Goal: Information Seeking & Learning: Learn about a topic

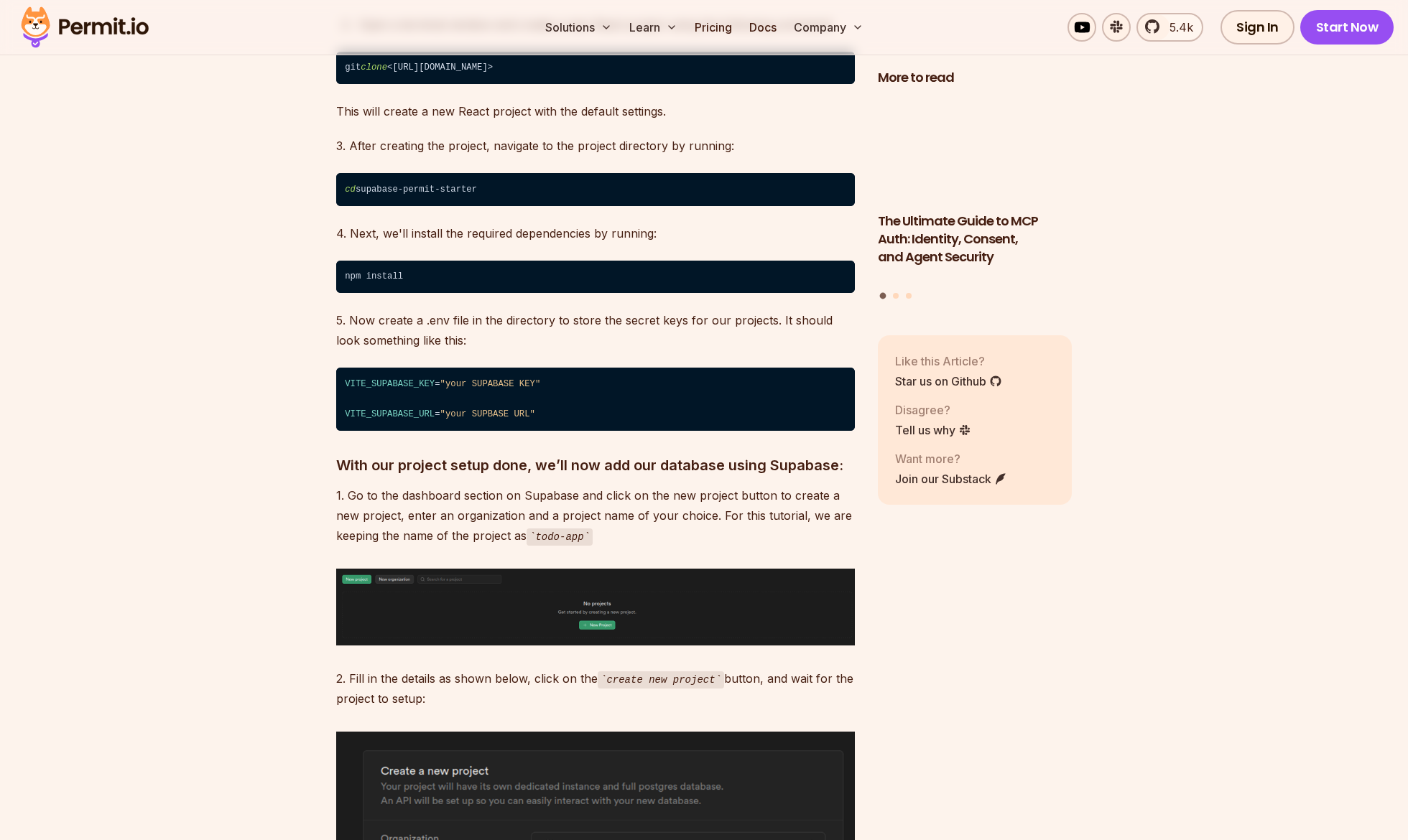
scroll to position [1504, 0]
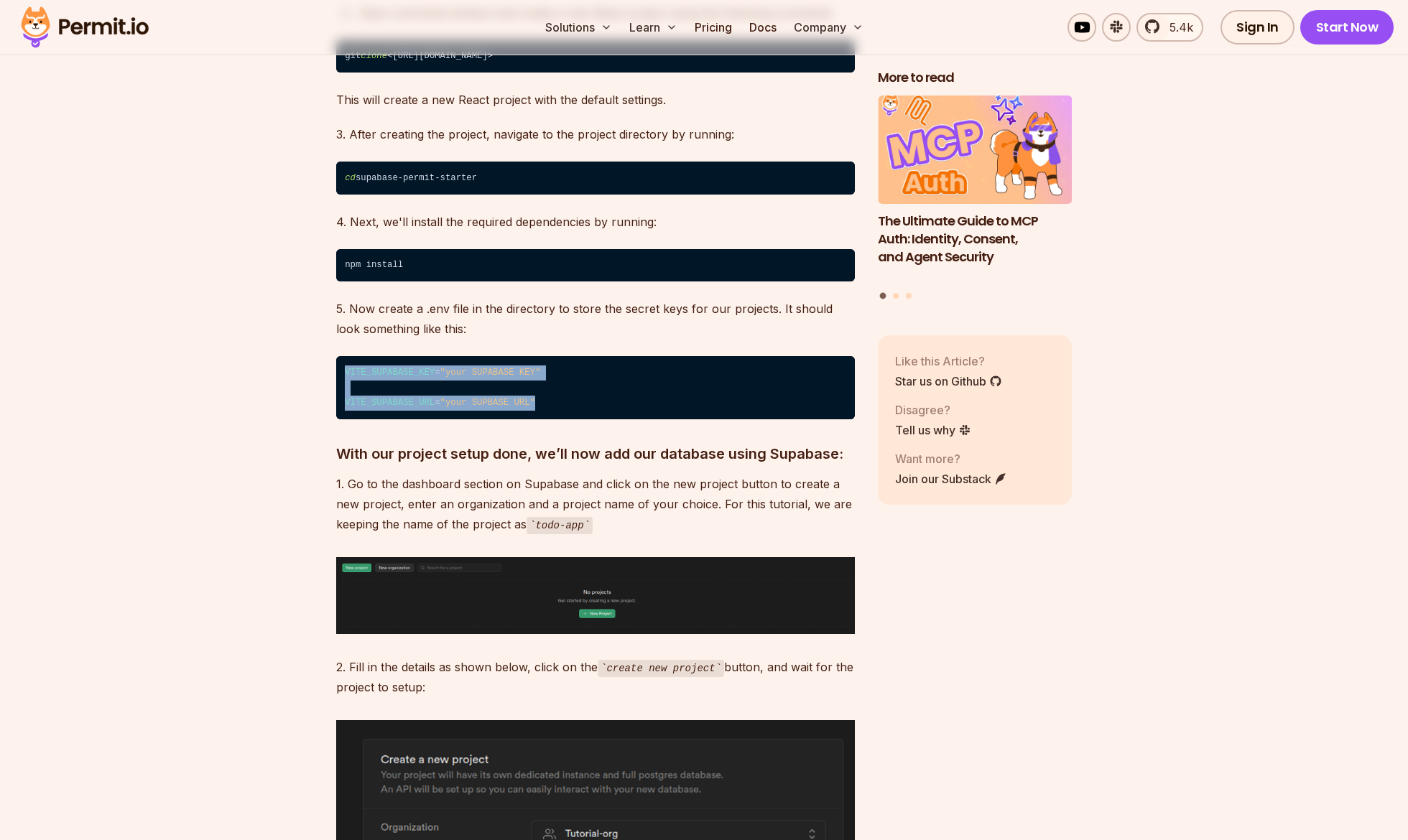
drag, startPoint x: 547, startPoint y: 386, endPoint x: 309, endPoint y: 353, distance: 240.3
click at [491, 474] on p "1. Go to the dashboard section on Supabase and click on the new project button …" at bounding box center [595, 505] width 518 height 61
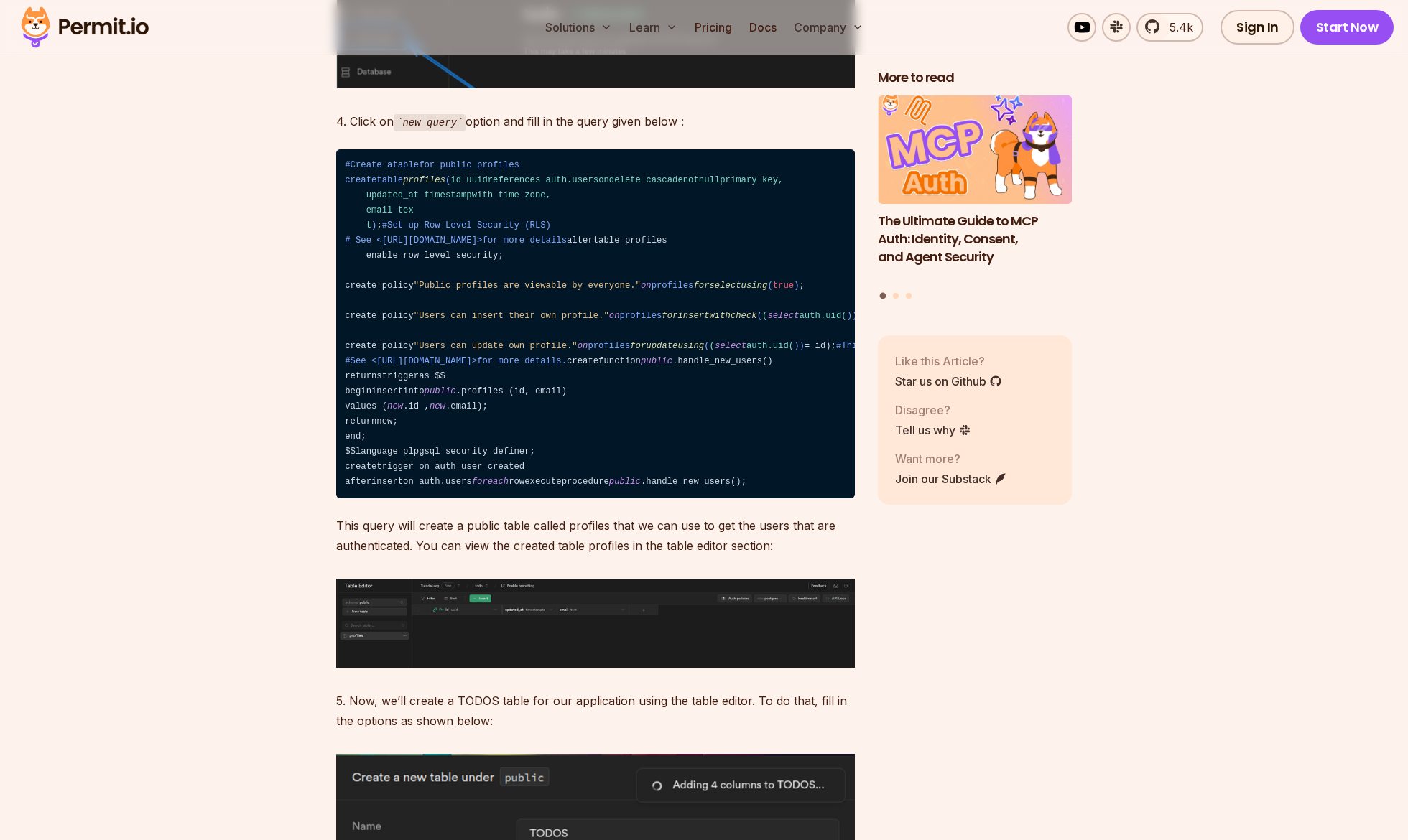
scroll to position [2743, 0]
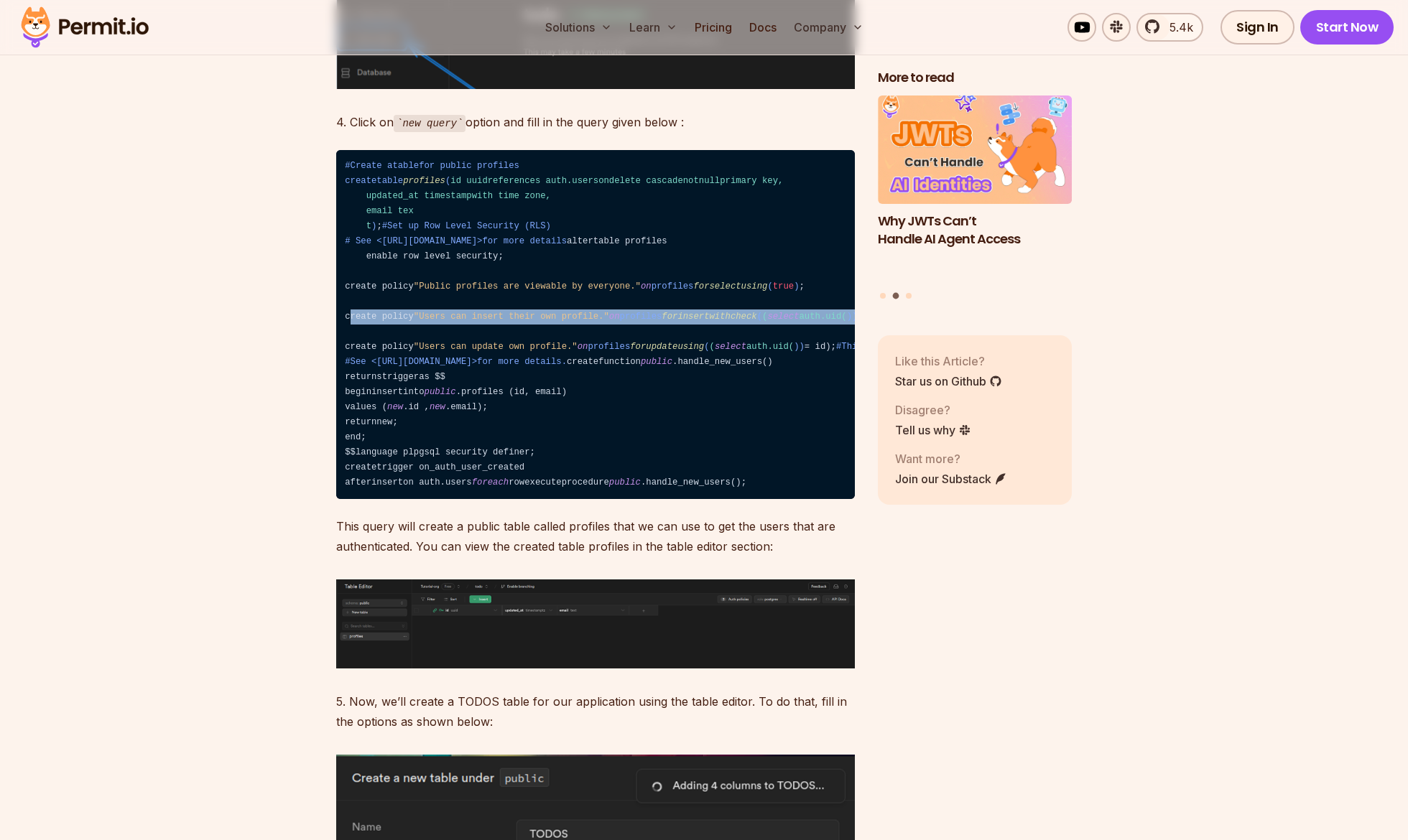
drag, startPoint x: 350, startPoint y: 387, endPoint x: 649, endPoint y: 405, distance: 299.5
click at [649, 405] on code "#Create atablefor public profiles createtable profiles ( id uuidreferences auth…" at bounding box center [595, 325] width 518 height 350
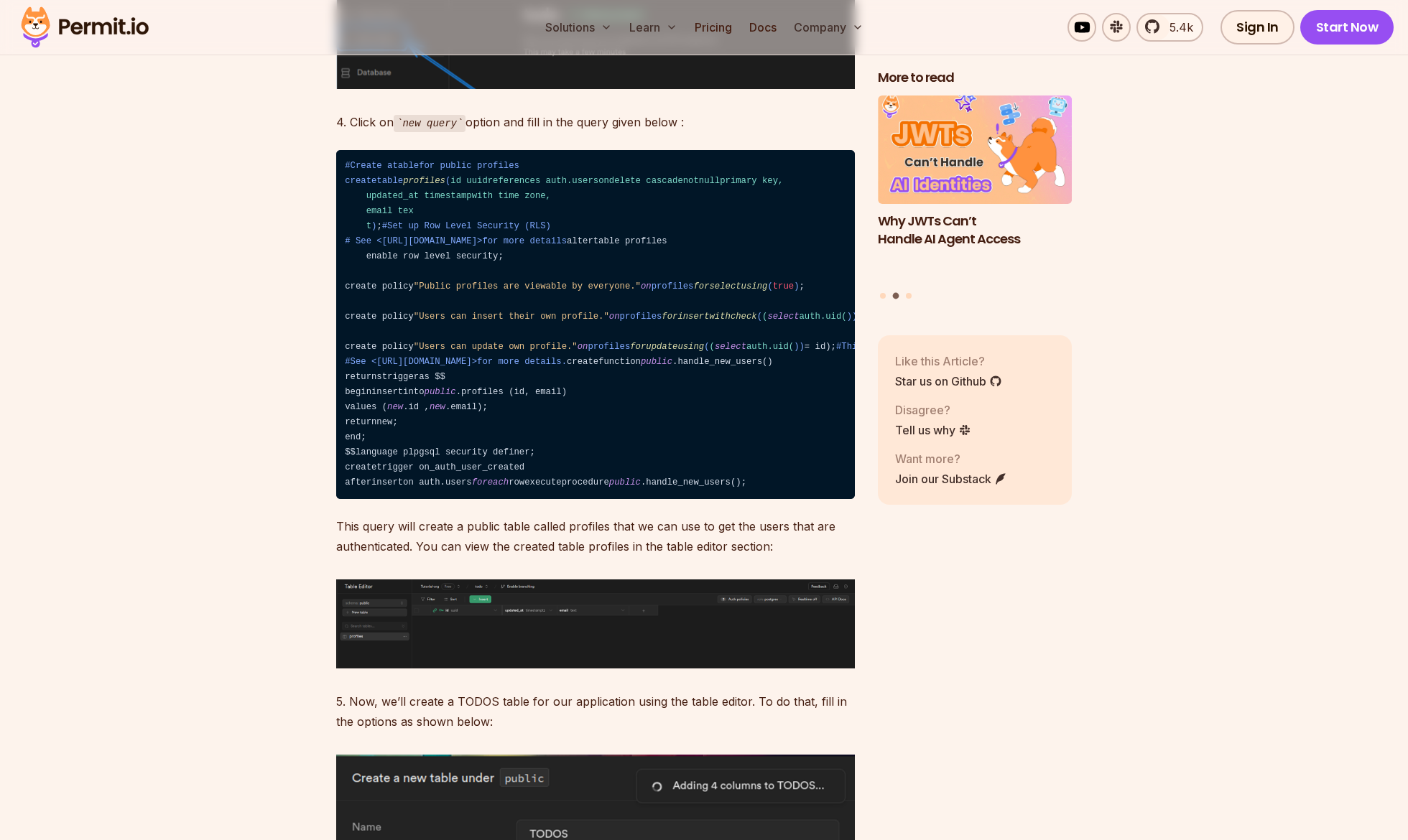
click at [662, 322] on span "forinsertwithcheck" at bounding box center [709, 316] width 95 height 10
click at [630, 352] on span "forupdateusing" at bounding box center [667, 347] width 74 height 10
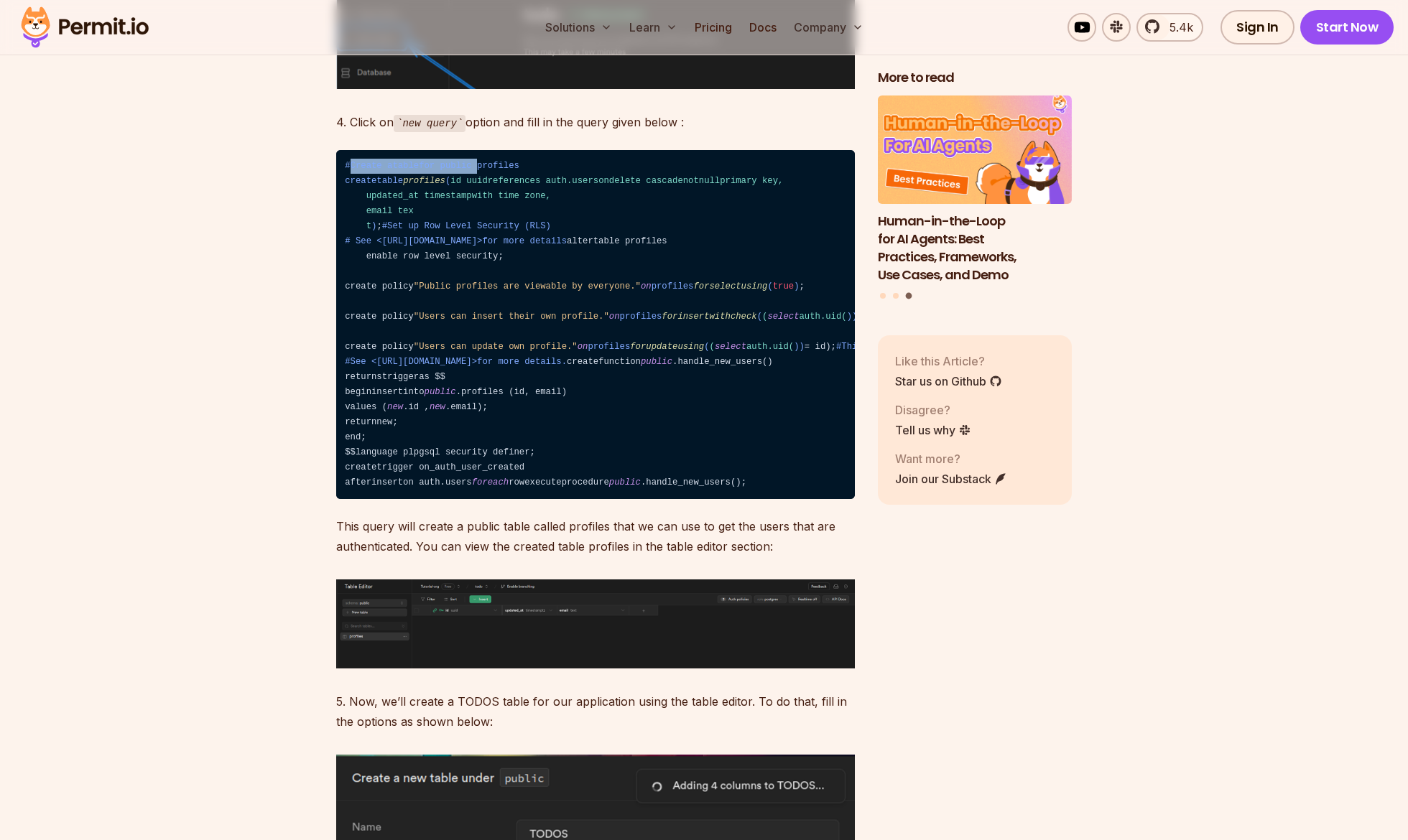
drag, startPoint x: 348, startPoint y: 143, endPoint x: 477, endPoint y: 147, distance: 129.1
click at [477, 161] on span "#Create atablefor public profiles" at bounding box center [433, 166] width 175 height 10
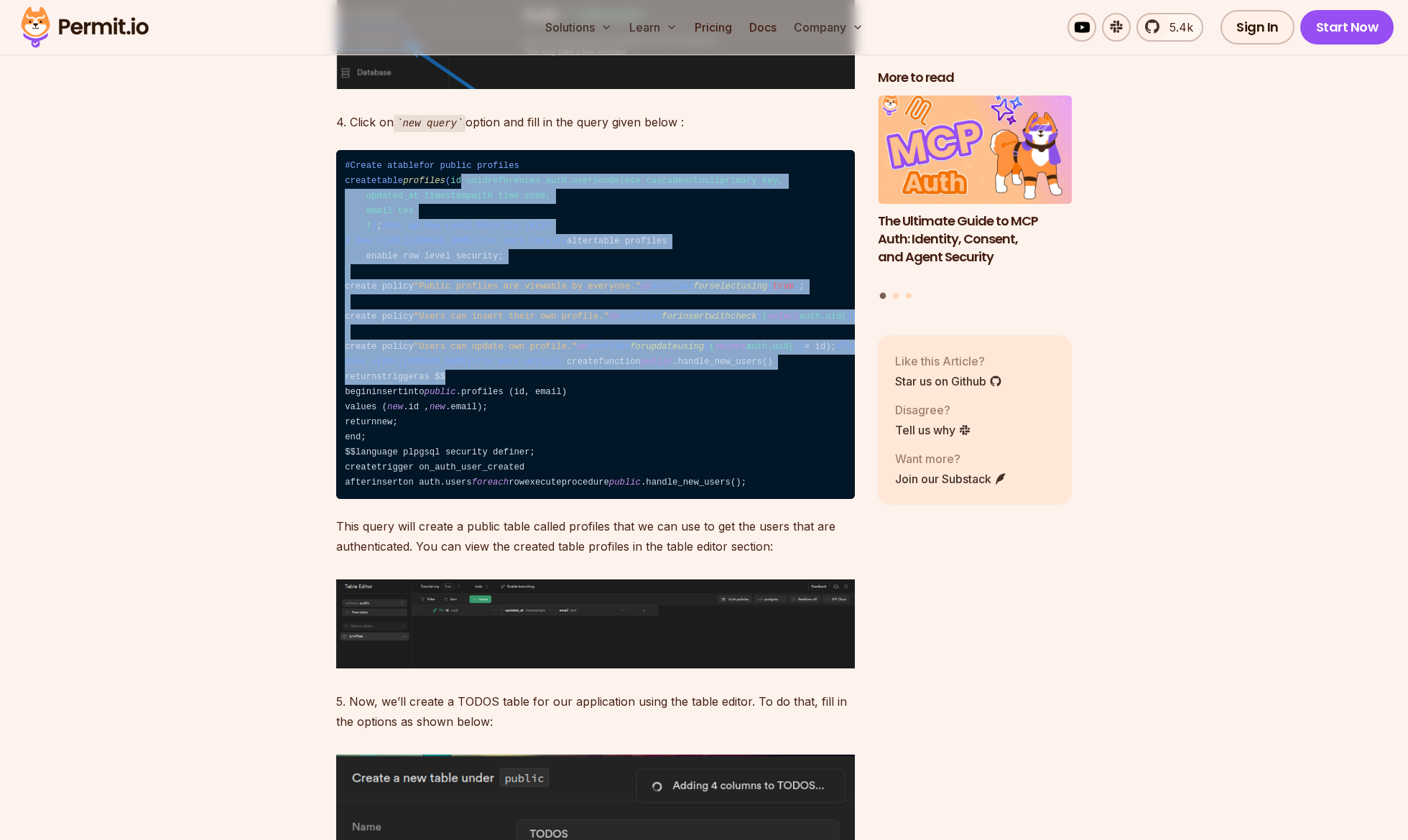
drag, startPoint x: 369, startPoint y: 177, endPoint x: 640, endPoint y: 539, distance: 452.2
click at [641, 500] on code "#Create atablefor public profiles createtable profiles ( id uuidreferences auth…" at bounding box center [595, 325] width 518 height 350
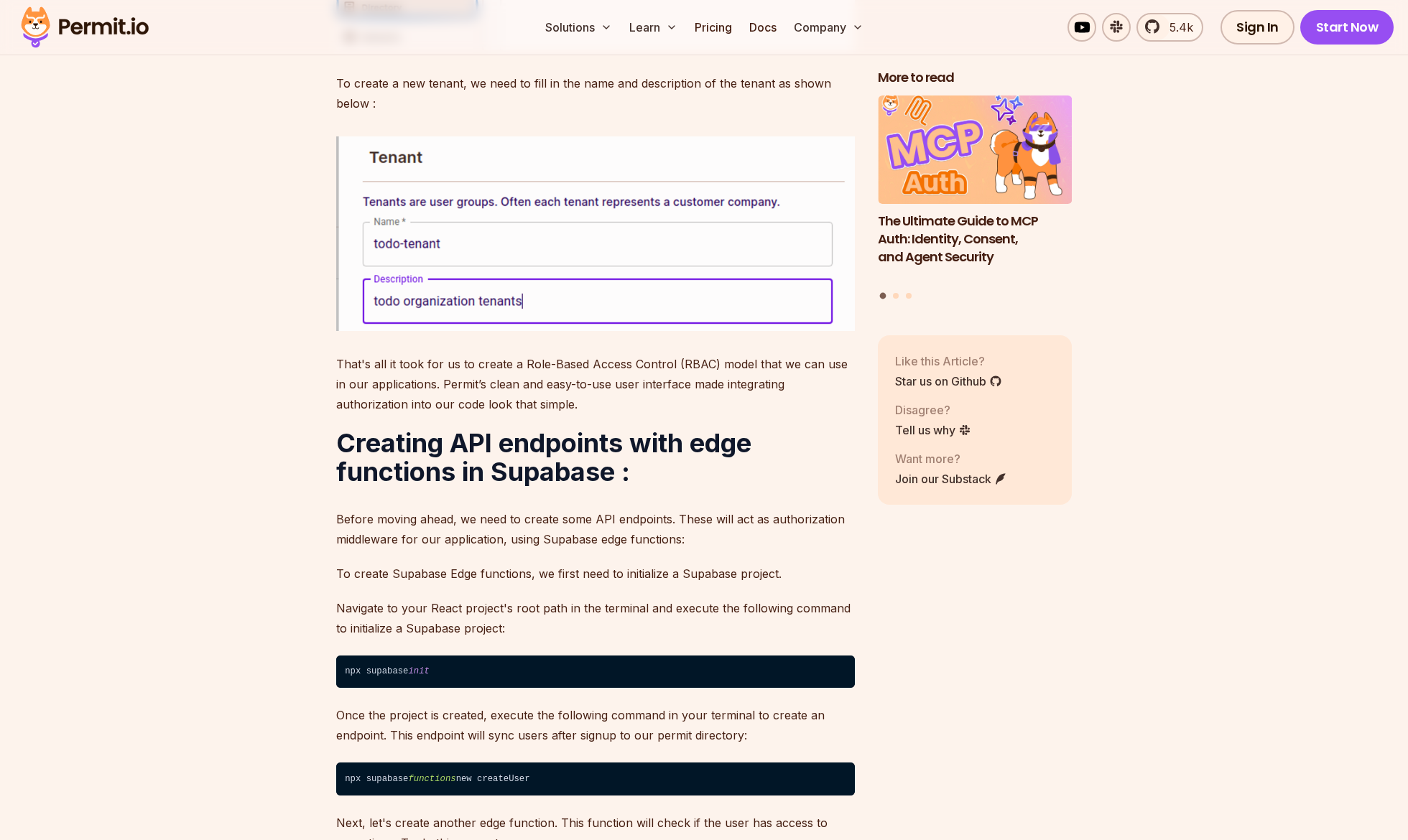
scroll to position [12660, 0]
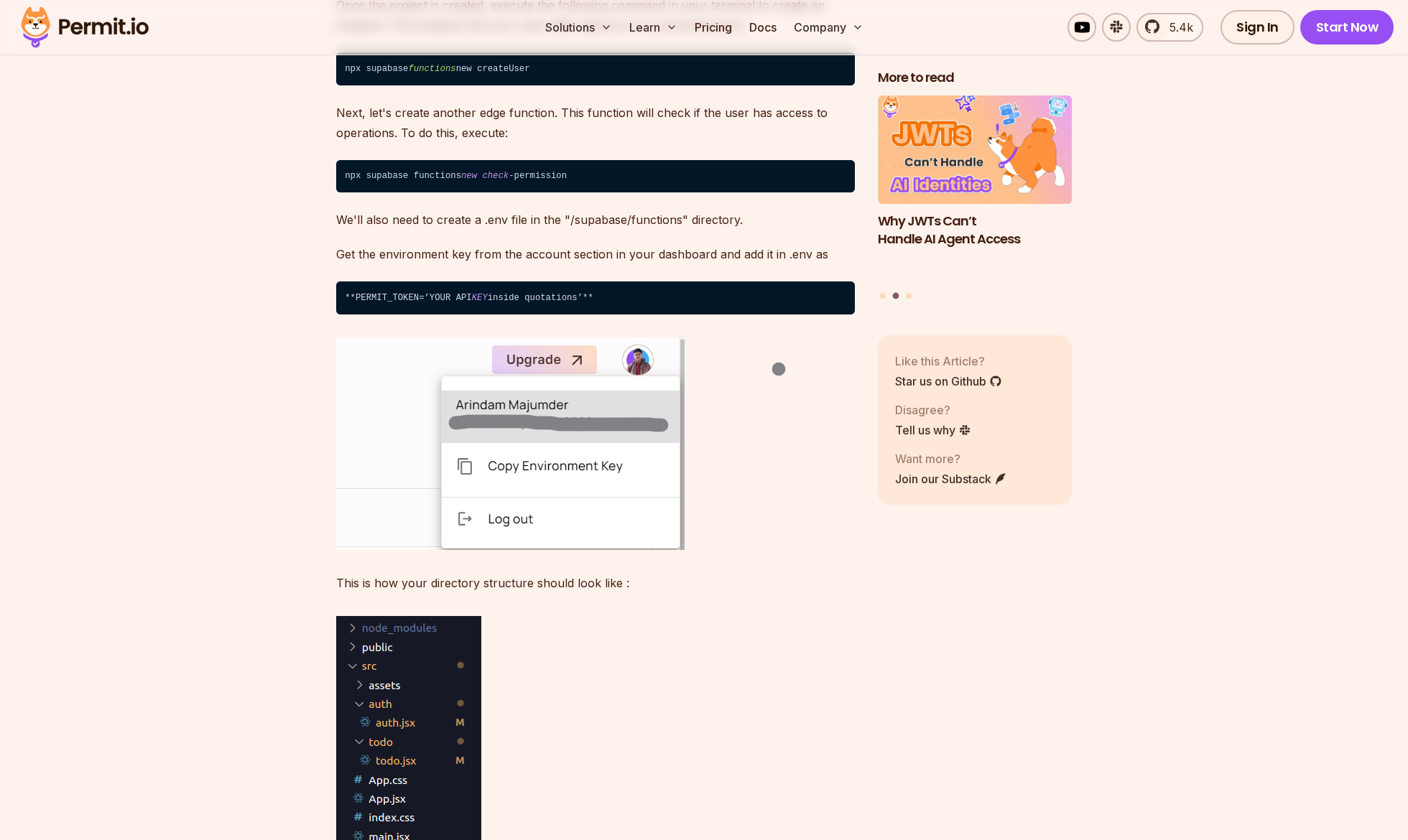
click at [82, 30] on img at bounding box center [84, 27] width 141 height 49
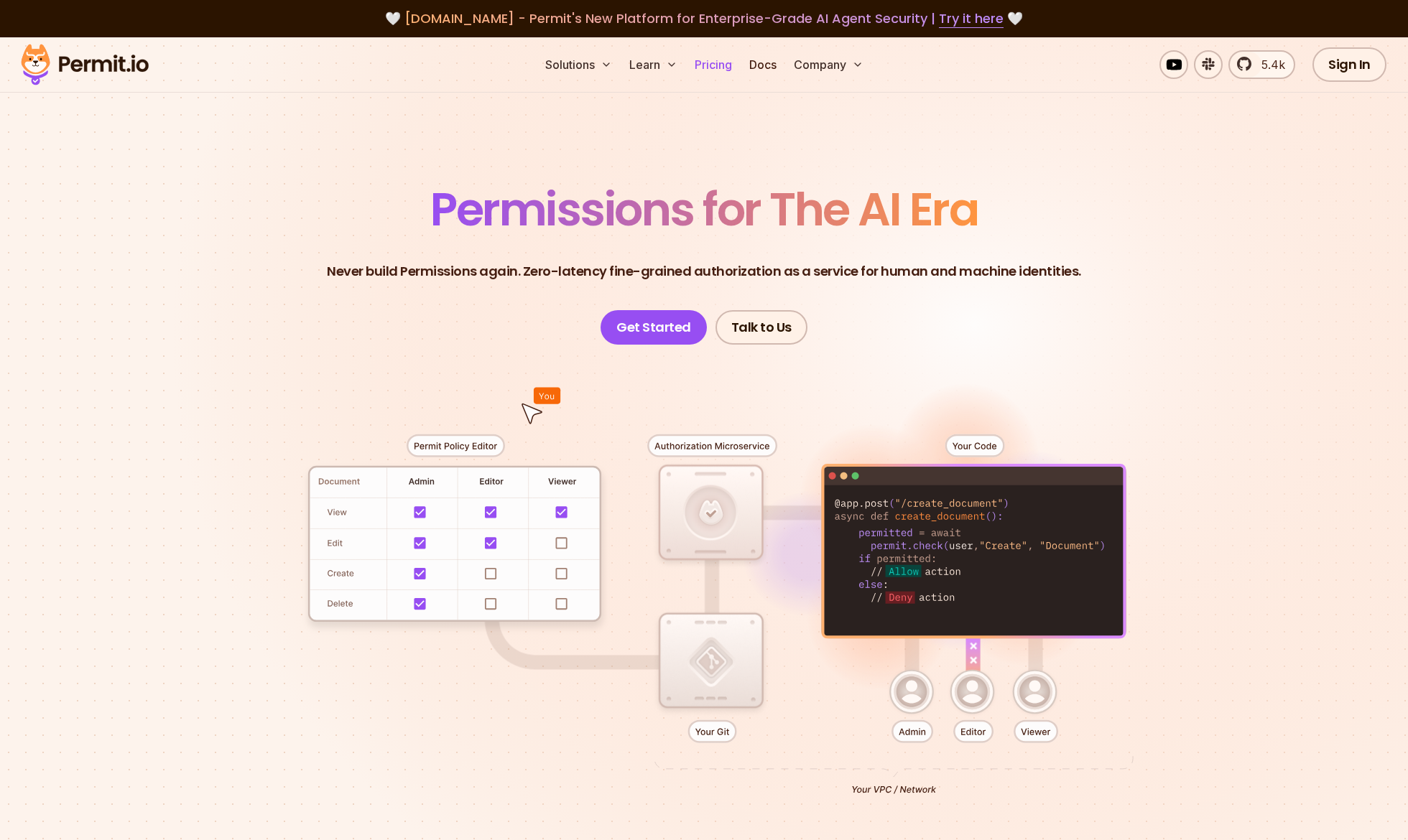
click at [719, 68] on link "Pricing" at bounding box center [713, 64] width 49 height 29
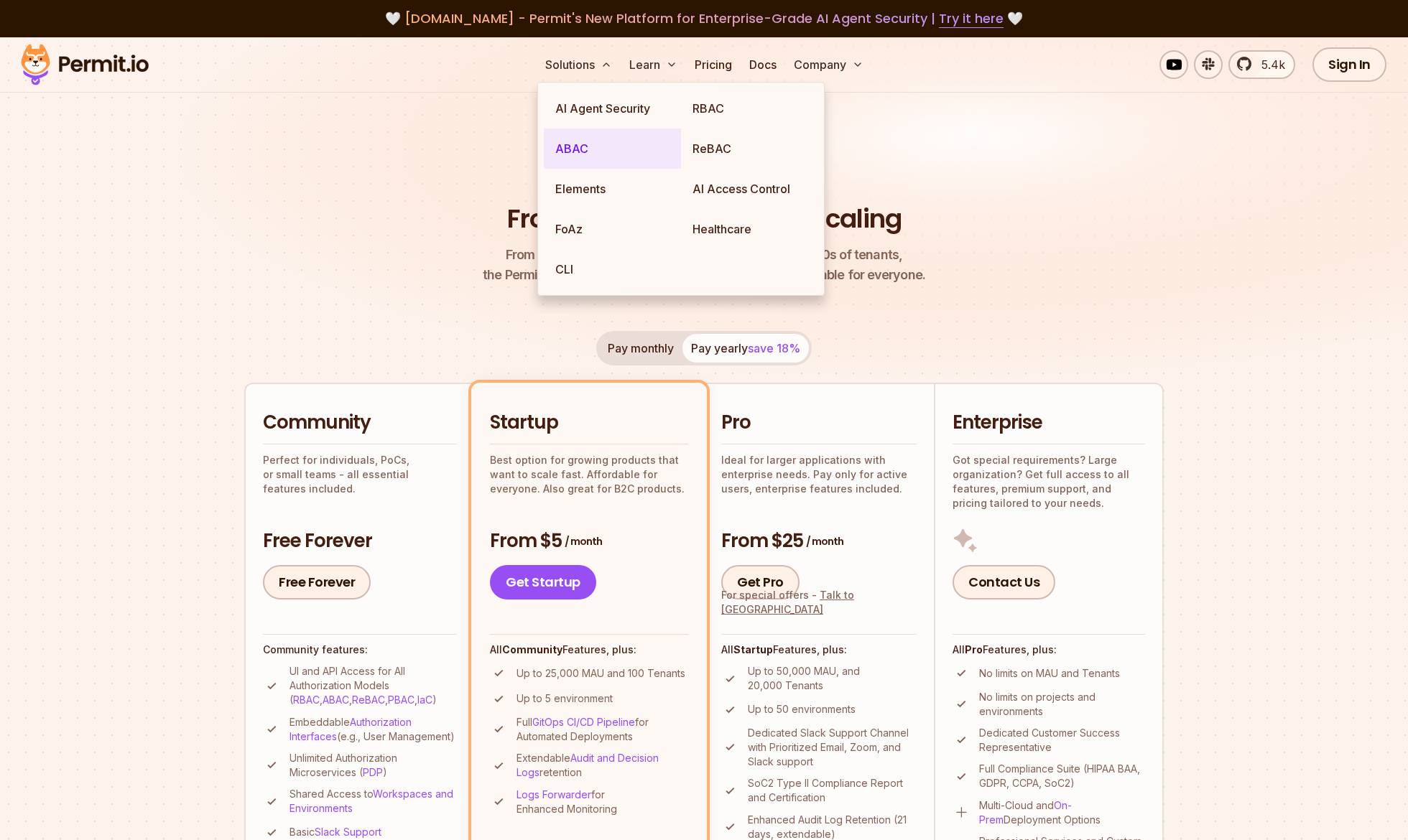
click at [624, 153] on link "ABAC" at bounding box center [611, 148] width 137 height 40
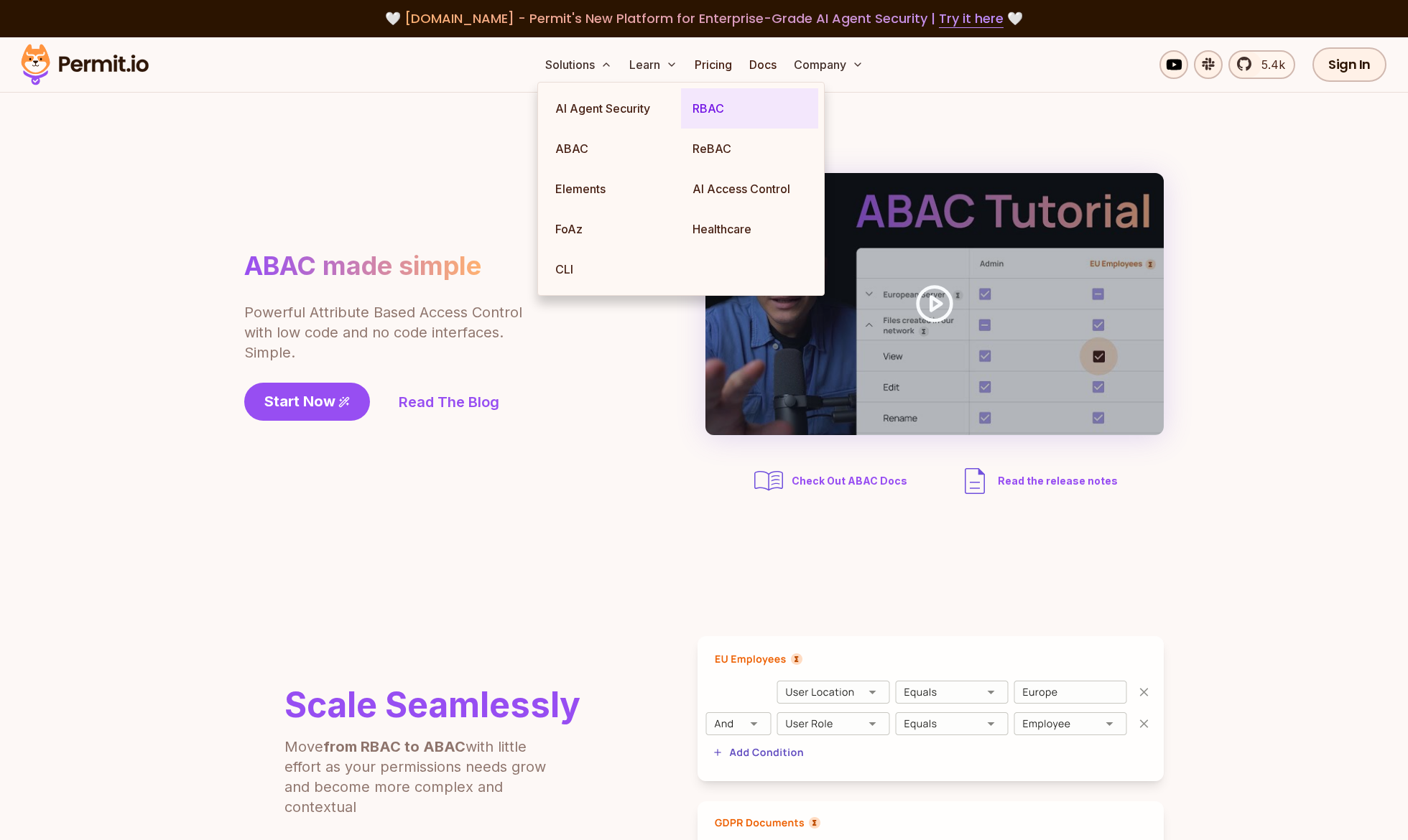
click at [708, 113] on link "RBAC" at bounding box center [749, 108] width 137 height 40
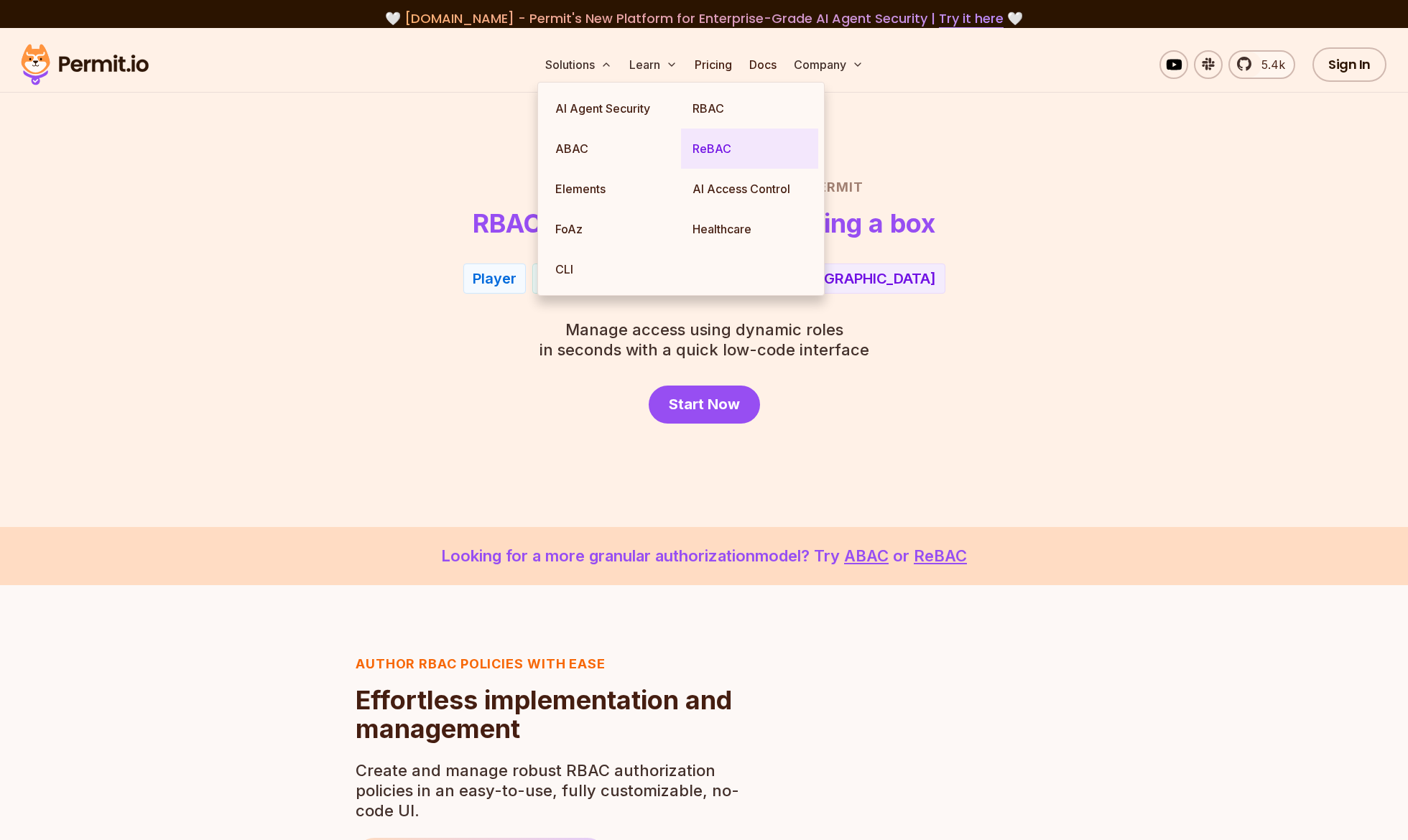
click at [720, 153] on link "ReBAC" at bounding box center [749, 148] width 137 height 40
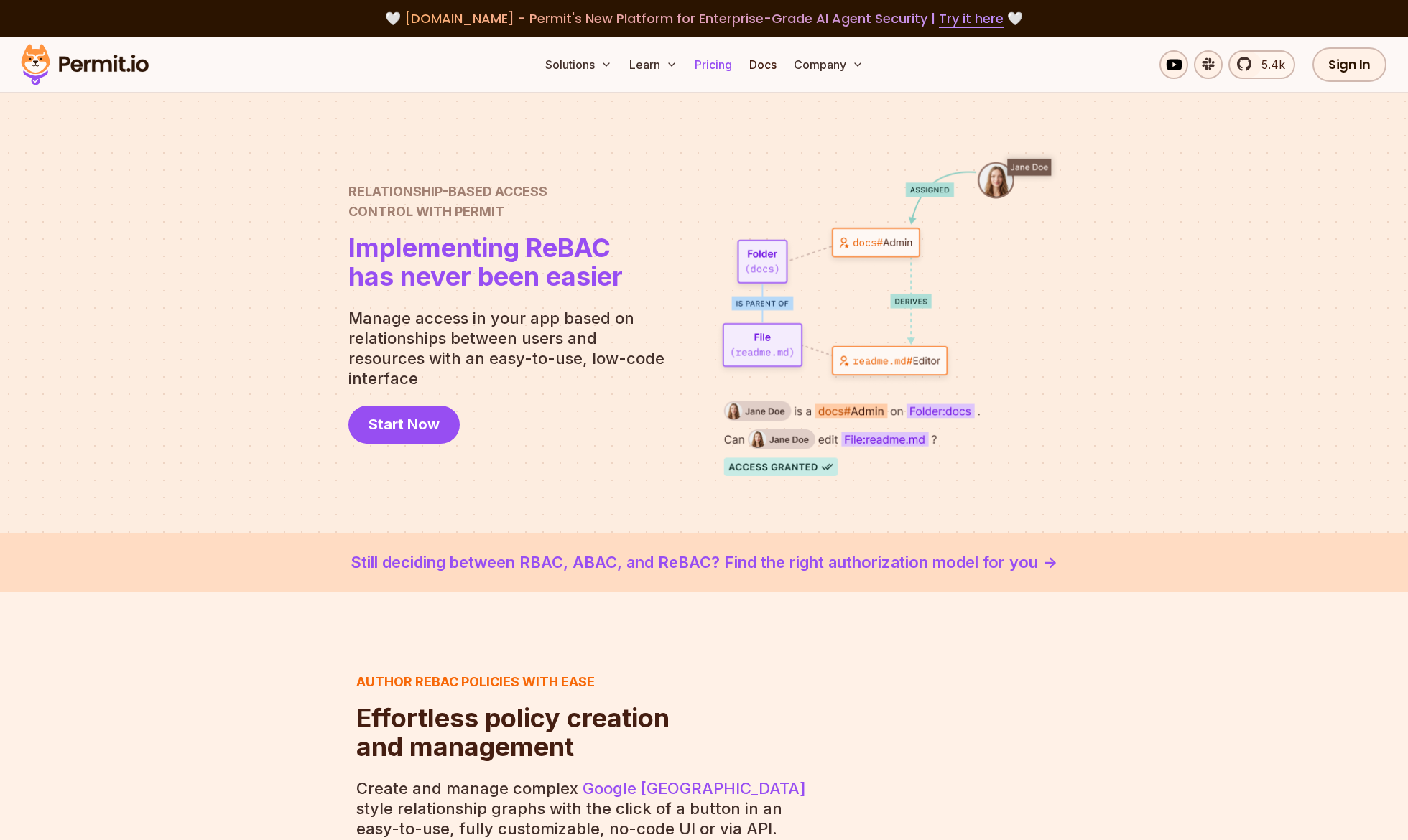
click at [719, 67] on link "Pricing" at bounding box center [713, 64] width 49 height 29
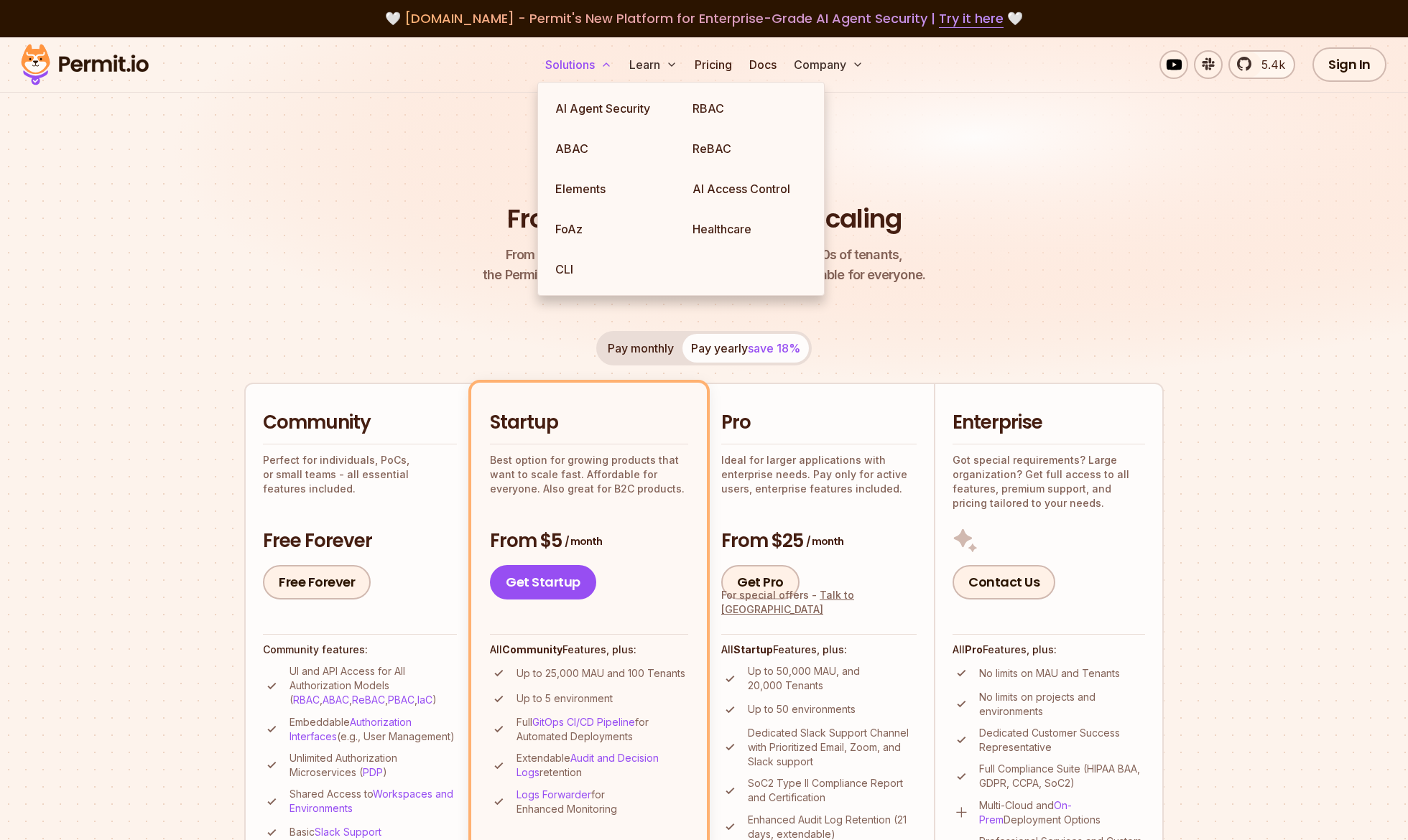
drag, startPoint x: 586, startPoint y: 60, endPoint x: 594, endPoint y: 59, distance: 8.1
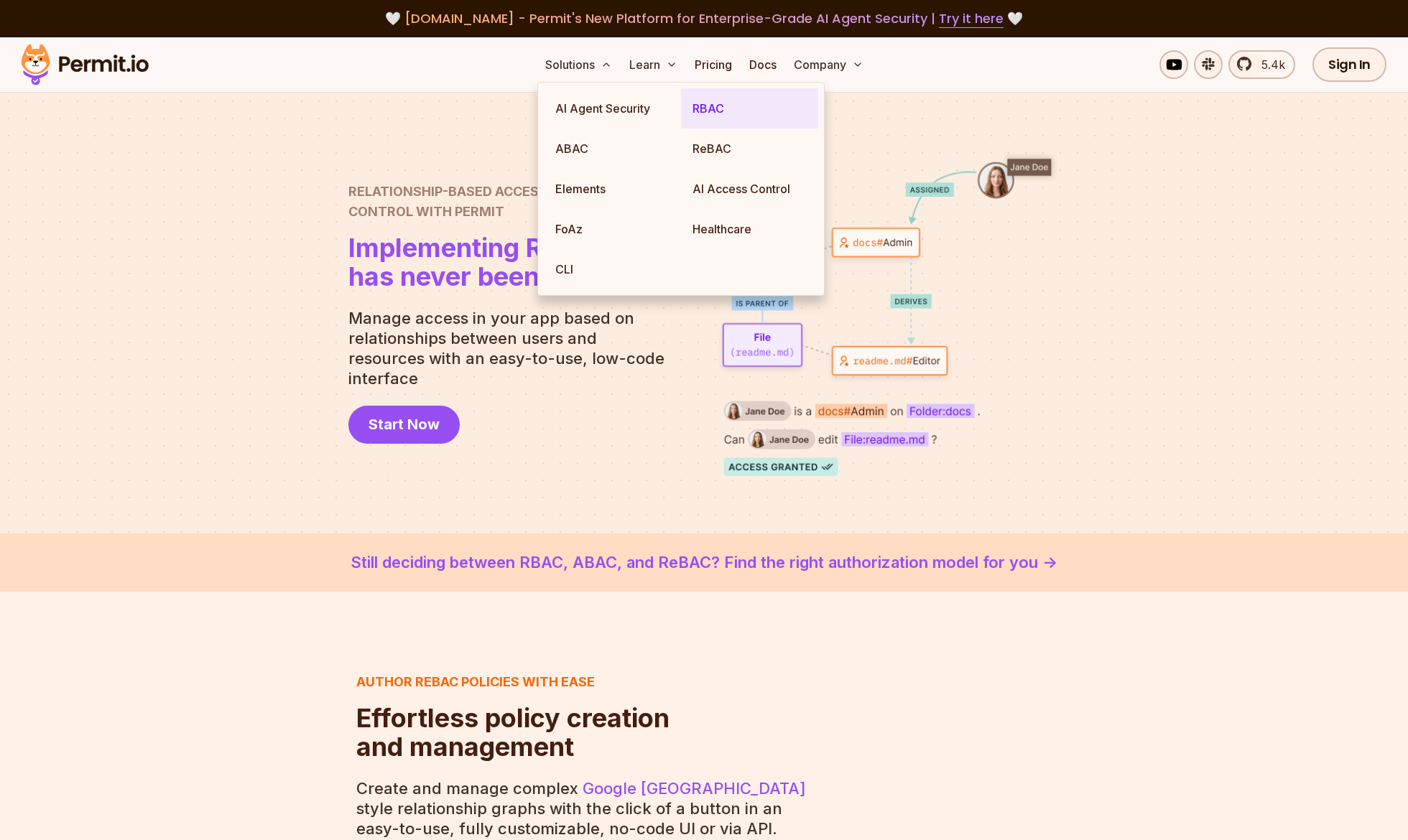
click at [756, 114] on link "RBAC" at bounding box center [749, 108] width 137 height 40
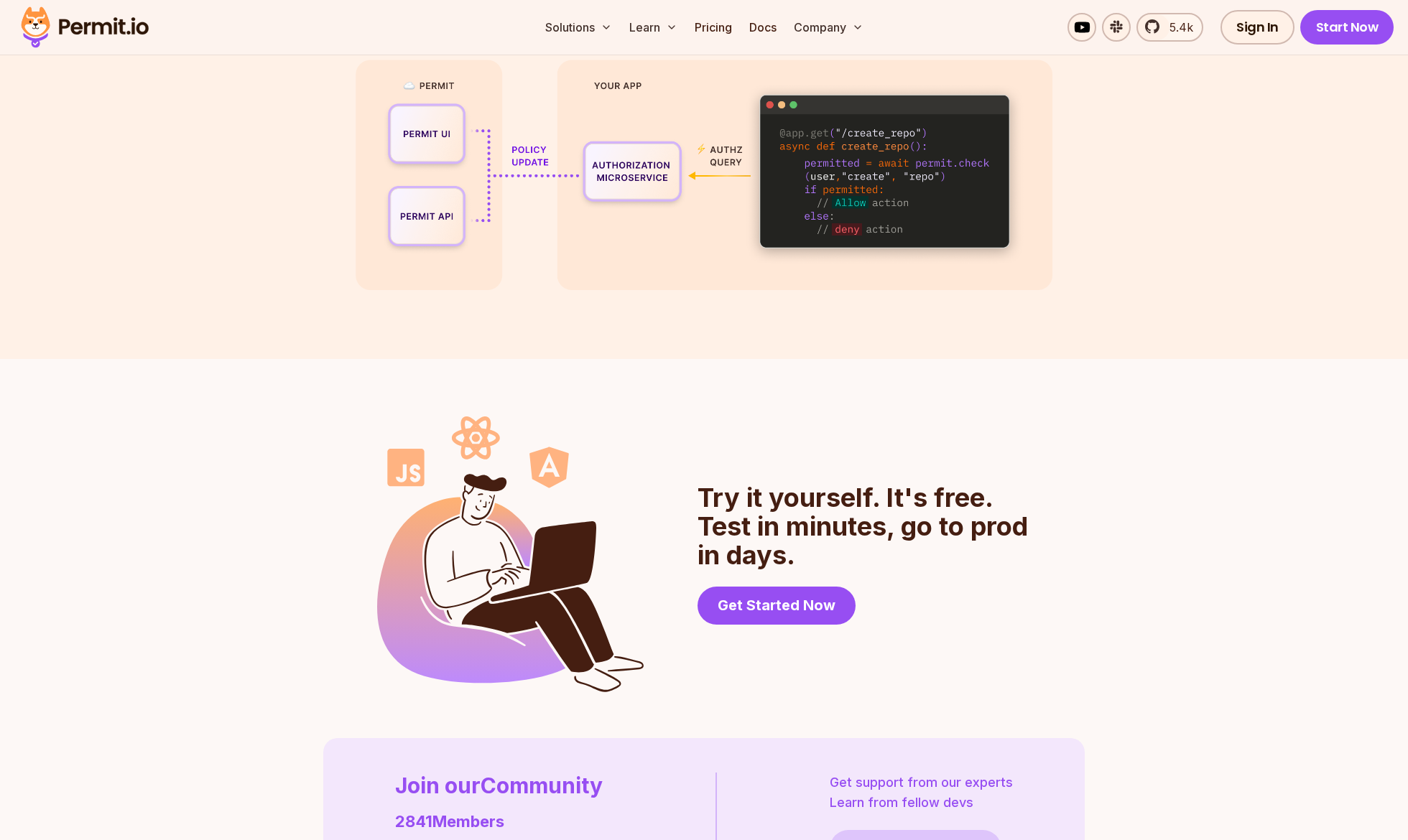
scroll to position [2887, 0]
